Goal: Book appointment/travel/reservation

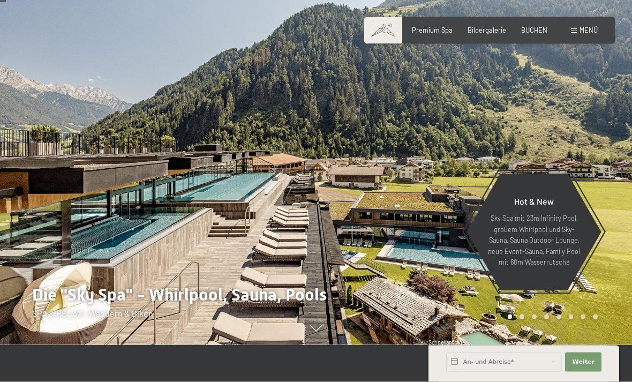
scroll to position [39, 0]
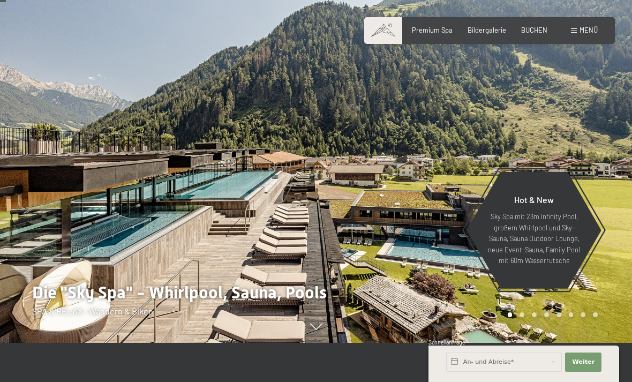
click at [623, 154] on div at bounding box center [474, 152] width 316 height 382
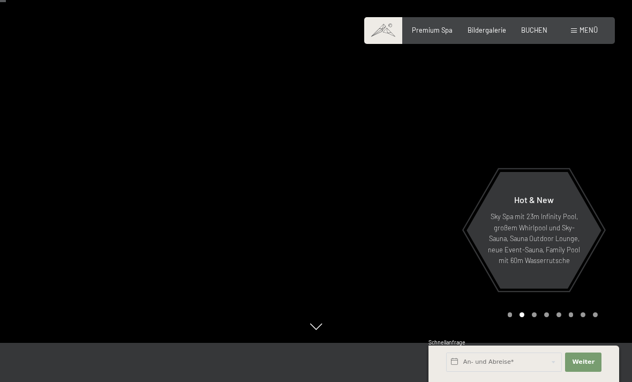
click at [624, 169] on div at bounding box center [474, 152] width 316 height 382
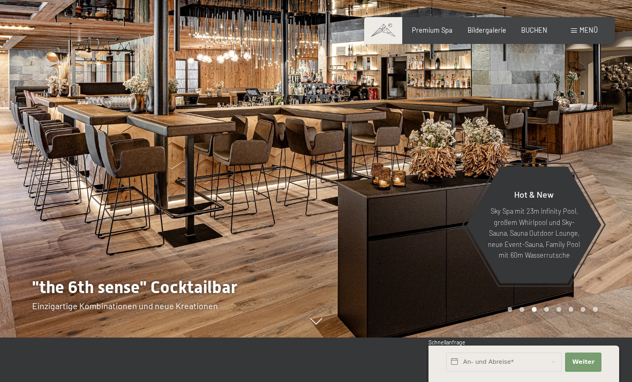
scroll to position [45, 0]
click at [614, 171] on div at bounding box center [474, 146] width 316 height 382
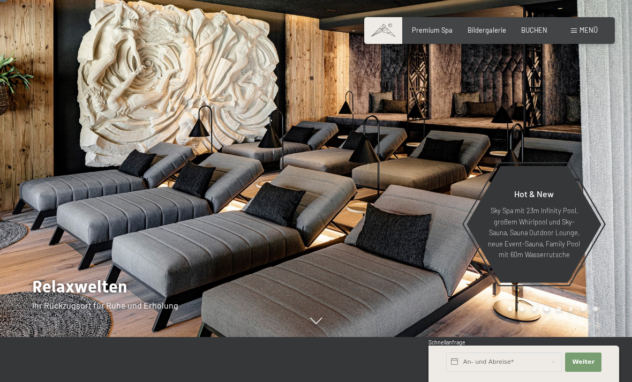
click at [615, 179] on div at bounding box center [474, 146] width 316 height 382
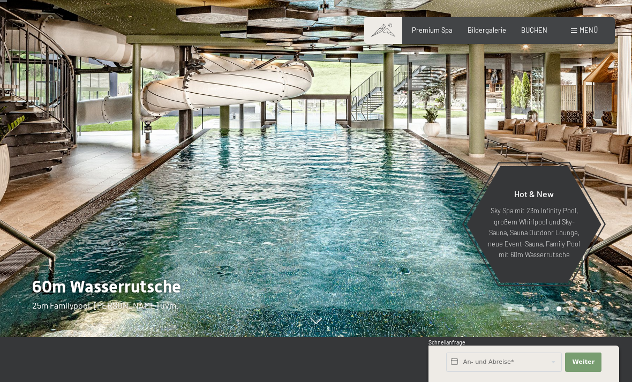
click at [628, 174] on div at bounding box center [474, 146] width 316 height 382
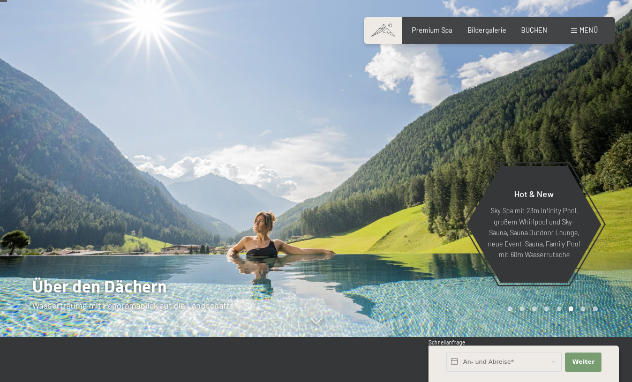
click at [627, 171] on div at bounding box center [474, 146] width 316 height 382
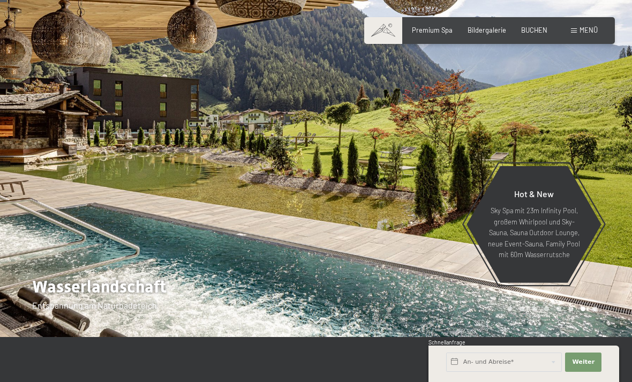
click at [629, 163] on div at bounding box center [474, 146] width 316 height 382
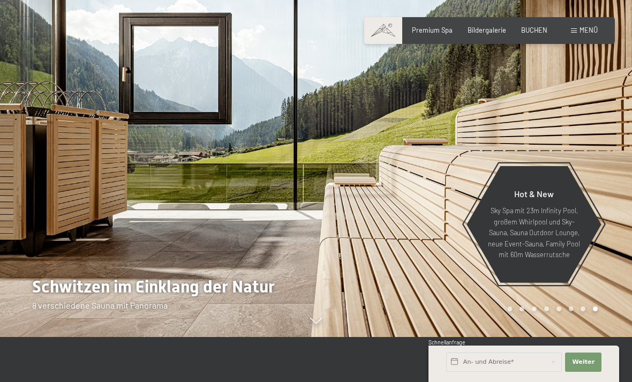
click at [627, 163] on div at bounding box center [474, 146] width 316 height 382
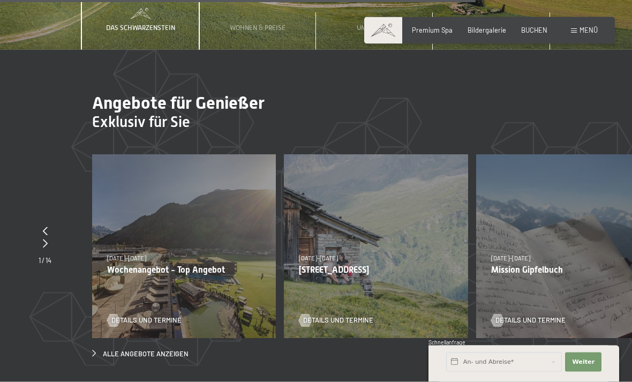
click at [579, 26] on div "Menü" at bounding box center [584, 31] width 27 height 10
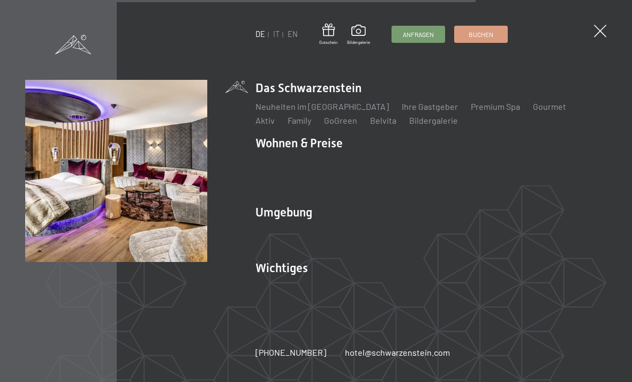
click at [371, 167] on link "Zimmer & Preise" at bounding box center [369, 162] width 62 height 10
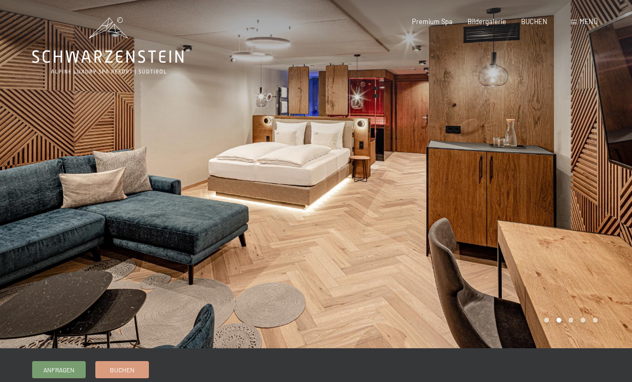
click at [623, 176] on div at bounding box center [474, 174] width 316 height 348
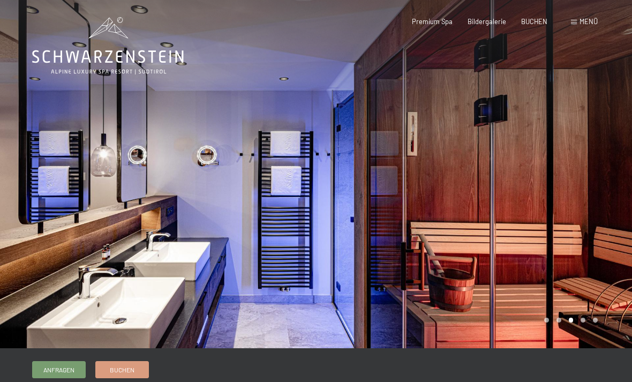
click at [626, 172] on div at bounding box center [474, 174] width 316 height 348
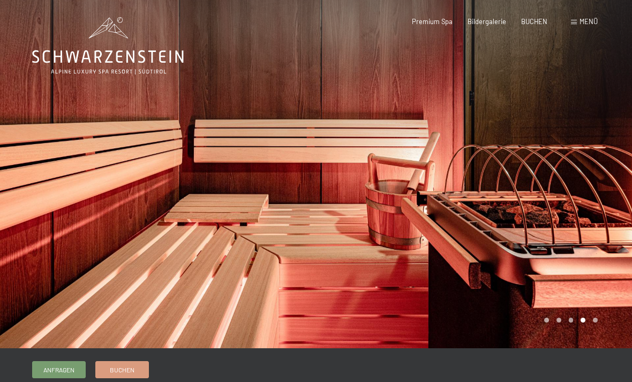
click at [612, 189] on div at bounding box center [474, 174] width 316 height 348
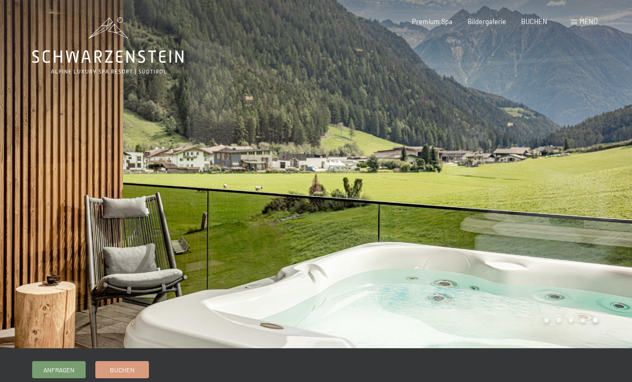
click at [606, 195] on div at bounding box center [474, 174] width 316 height 348
